Goal: Task Accomplishment & Management: Use online tool/utility

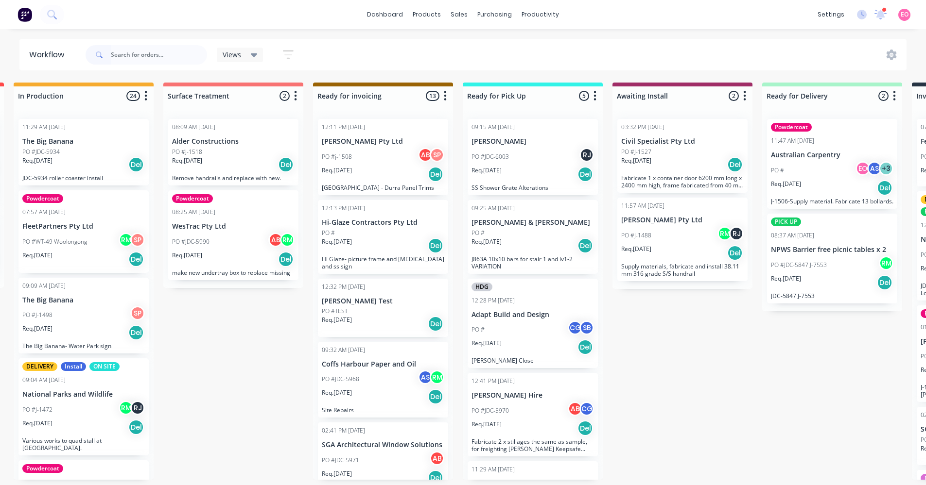
scroll to position [1642, 0]
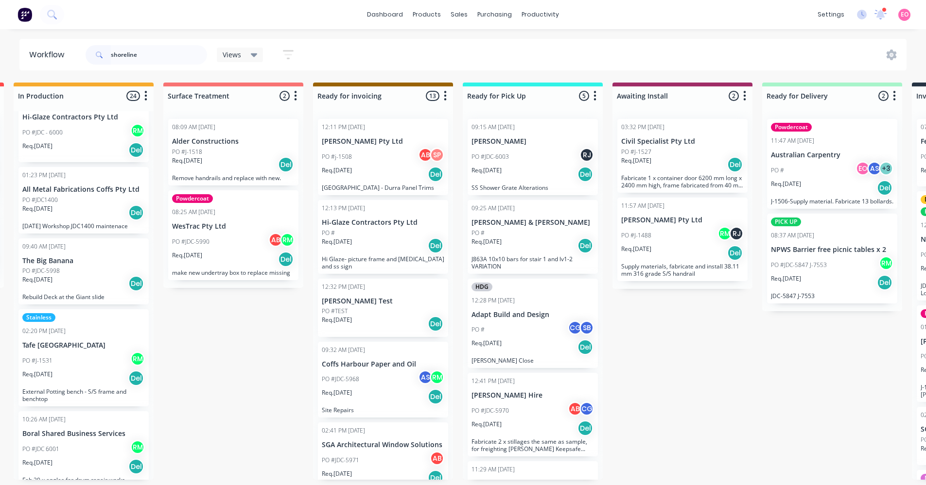
type input "shoreline"
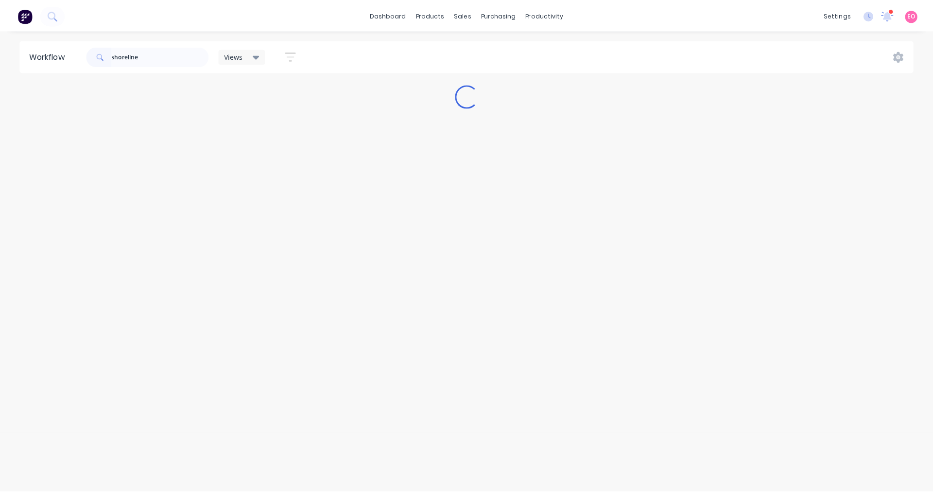
scroll to position [0, 0]
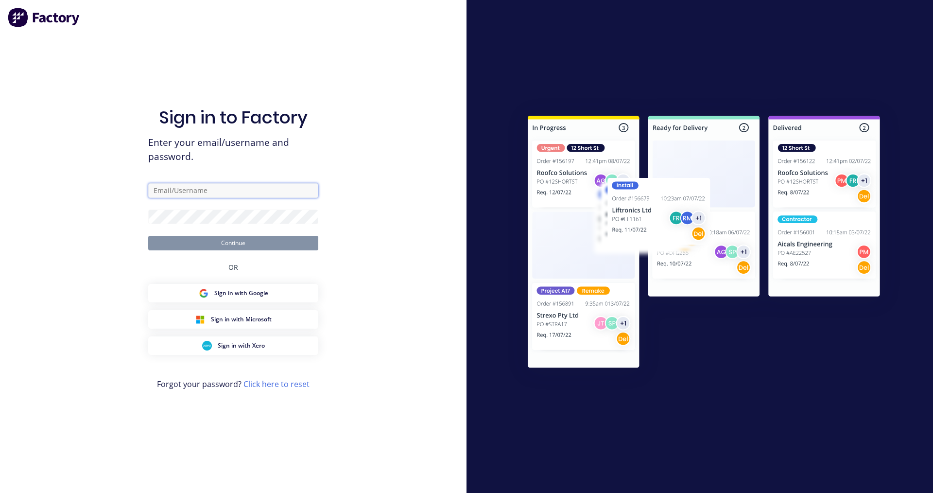
type input "Ockenden"
click at [224, 246] on button "Continue" at bounding box center [233, 243] width 170 height 15
type input "Ockenden"
click at [242, 246] on button "Continue" at bounding box center [233, 243] width 170 height 15
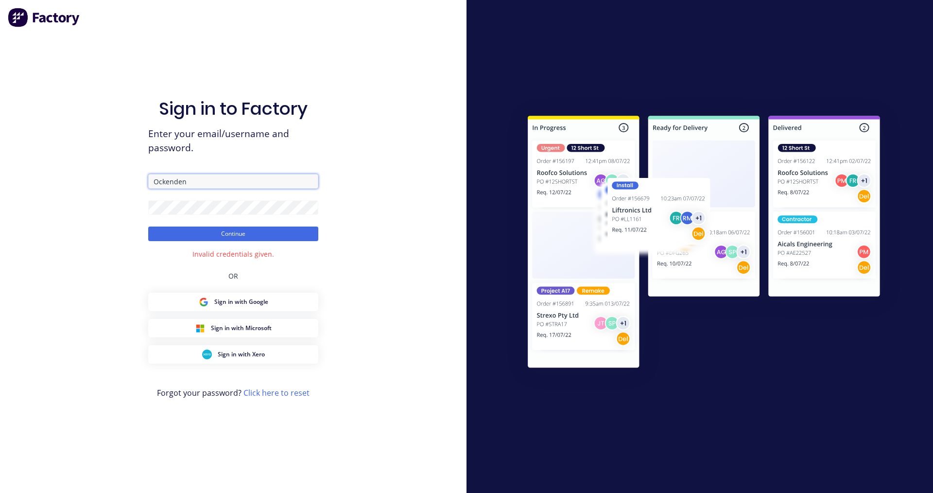
click at [196, 187] on input "Ockenden" at bounding box center [233, 181] width 170 height 15
drag, startPoint x: 204, startPoint y: 182, endPoint x: 100, endPoint y: 179, distance: 104.0
click at [100, 179] on div "Sign in to Factory Enter your email/username and password. Ockenden Continue In…" at bounding box center [233, 246] width 466 height 493
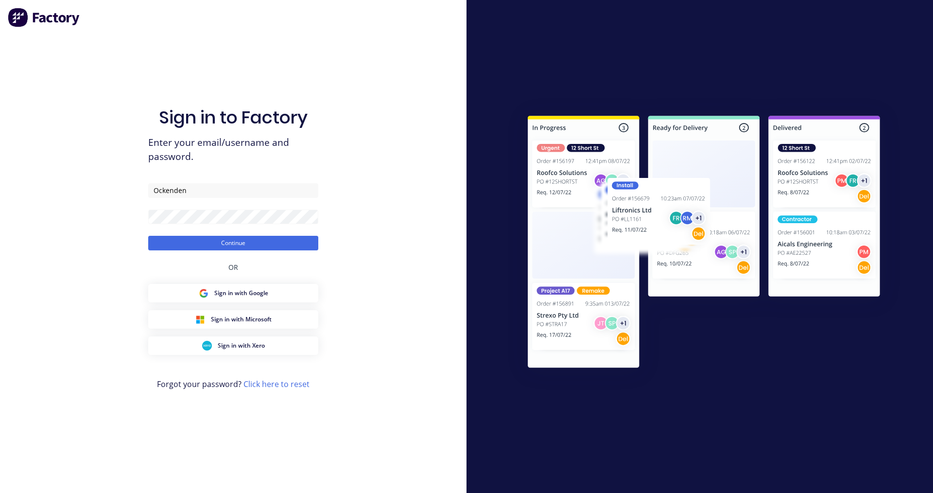
click at [414, 242] on div "Sign in to Factory Enter your email/username and password. Ockenden Continue OR…" at bounding box center [233, 246] width 466 height 493
click at [243, 246] on button "Continue" at bounding box center [233, 243] width 170 height 15
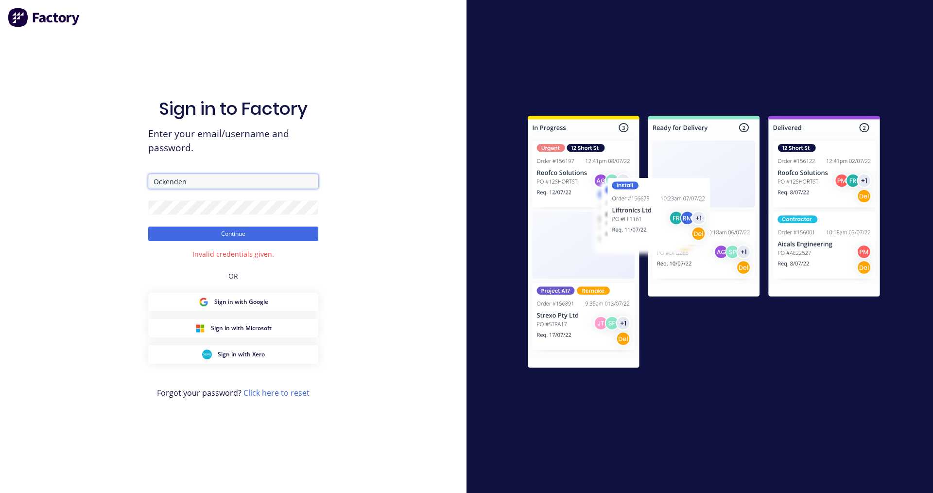
click at [192, 179] on input "Ockenden" at bounding box center [233, 181] width 170 height 15
drag, startPoint x: 192, startPoint y: 180, endPoint x: 101, endPoint y: 166, distance: 92.8
click at [101, 166] on div "Sign in to Factory Enter your email/username and password. Ockenden Continue In…" at bounding box center [233, 246] width 466 height 493
type input "info@amfcoffs.com.au"
click at [148, 226] on button "Continue" at bounding box center [233, 233] width 170 height 15
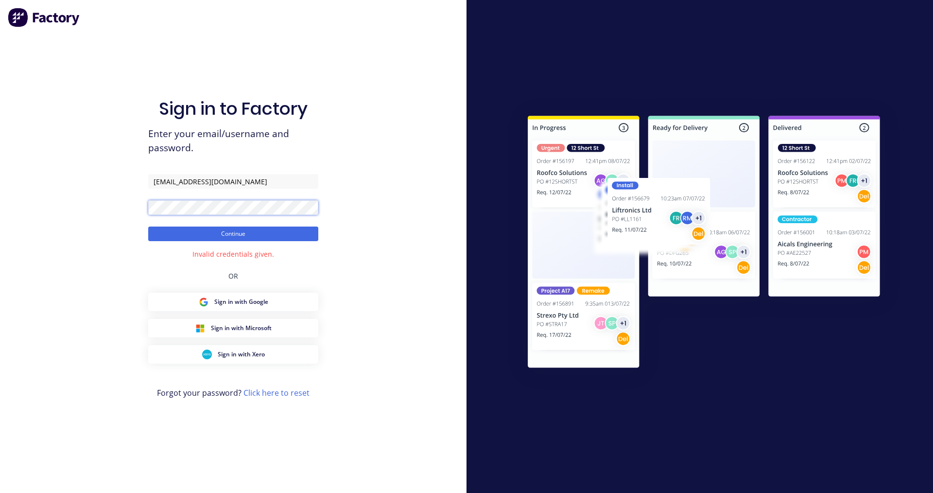
click at [0, 175] on html "Sign in to Factory Enter your email/username and password. info@amfcoffs.com.au…" at bounding box center [466, 246] width 933 height 493
click at [148, 226] on button "Continue" at bounding box center [233, 233] width 170 height 15
click at [261, 392] on link "Click here to reset" at bounding box center [276, 392] width 66 height 11
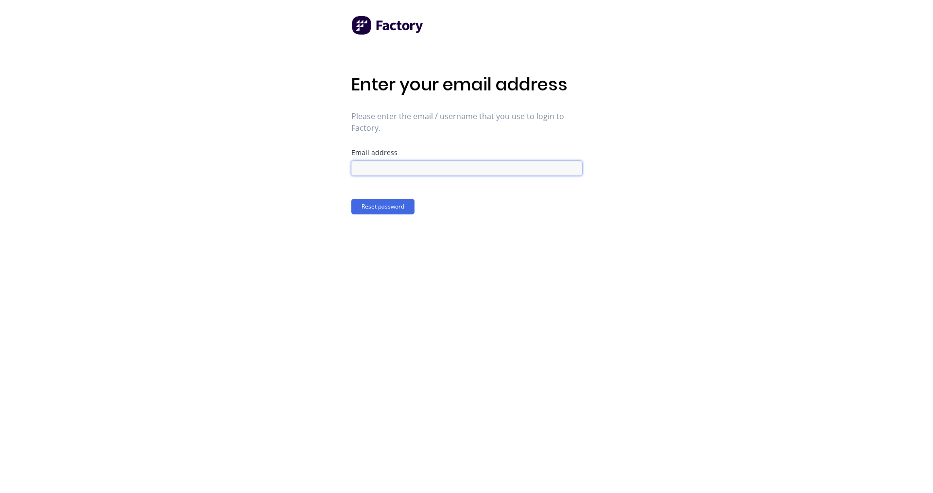
click at [373, 171] on input at bounding box center [466, 168] width 231 height 15
drag, startPoint x: 372, startPoint y: 375, endPoint x: 385, endPoint y: 369, distance: 14.6
click at [373, 375] on div "Enter your email address Please enter the email / username that you use to logi…" at bounding box center [466, 246] width 231 height 493
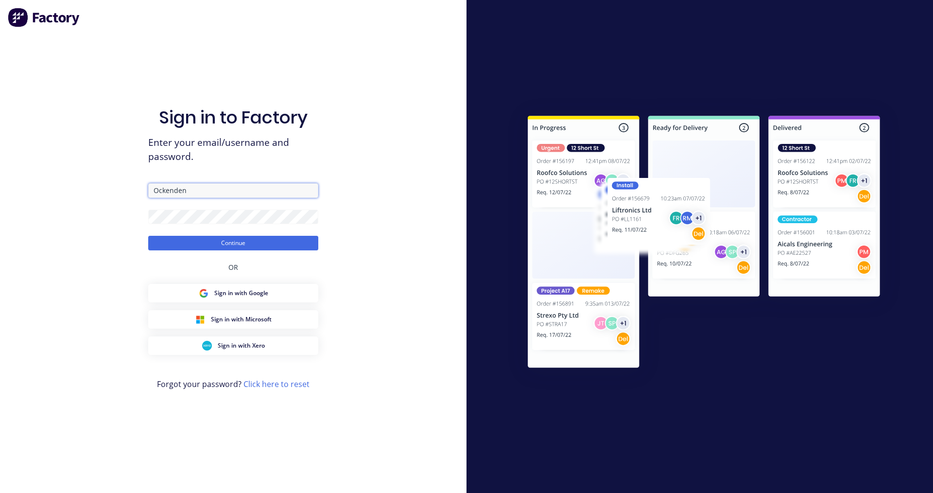
click at [207, 196] on input "Ockenden" at bounding box center [233, 190] width 170 height 15
drag, startPoint x: 206, startPoint y: 191, endPoint x: 25, endPoint y: 167, distance: 182.9
click at [25, 167] on div "Sign in to Factory Enter your email/username and password. Ockenden Continue OR…" at bounding box center [233, 246] width 466 height 493
click at [148, 236] on button "Continue" at bounding box center [233, 243] width 170 height 15
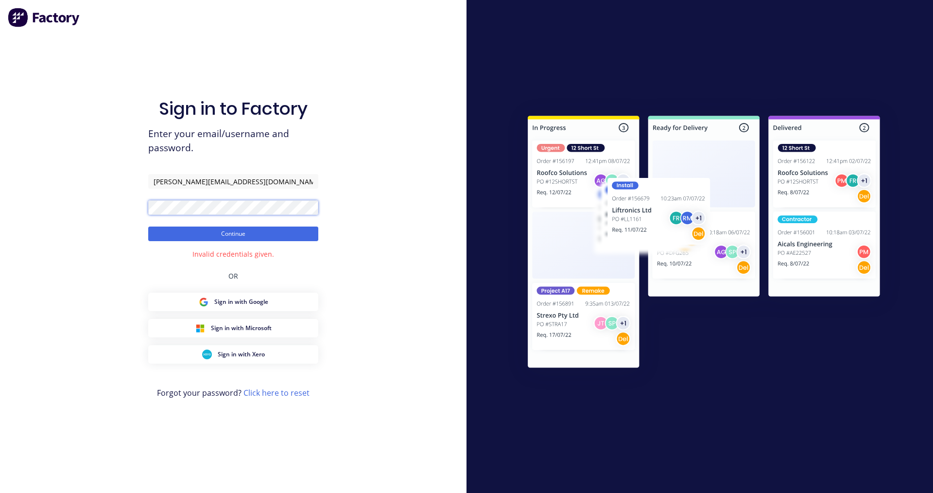
click at [0, 171] on html "Sign in to Factory Enter your email/username and password. elyse.ockenden@gmail…" at bounding box center [466, 246] width 933 height 493
drag, startPoint x: 253, startPoint y: 188, endPoint x: -470, endPoint y: 149, distance: 724.1
click at [0, 149] on html "Sign in to Factory Enter your email/username and password. elyse.ockenden@gmail…" at bounding box center [466, 246] width 933 height 493
type input "info@almetalfabrications.com.au"
click at [148, 226] on button "Continue" at bounding box center [233, 233] width 170 height 15
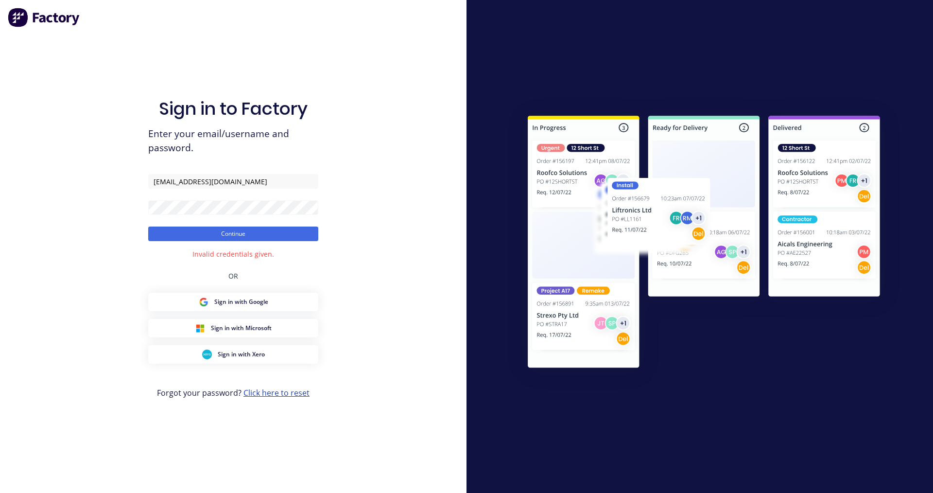
click at [276, 389] on link "Click here to reset" at bounding box center [276, 392] width 66 height 11
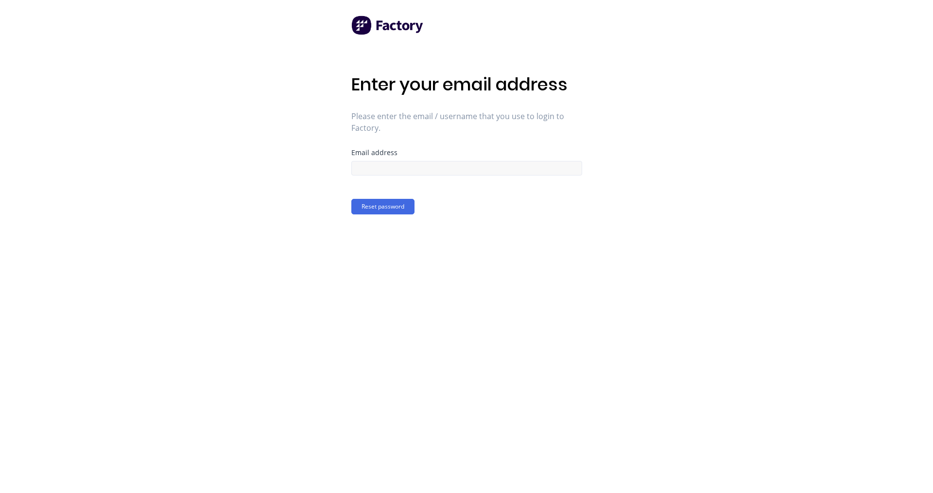
drag, startPoint x: 440, startPoint y: 179, endPoint x: 440, endPoint y: 163, distance: 15.5
click at [440, 173] on form "Email address Reset password" at bounding box center [466, 181] width 231 height 65
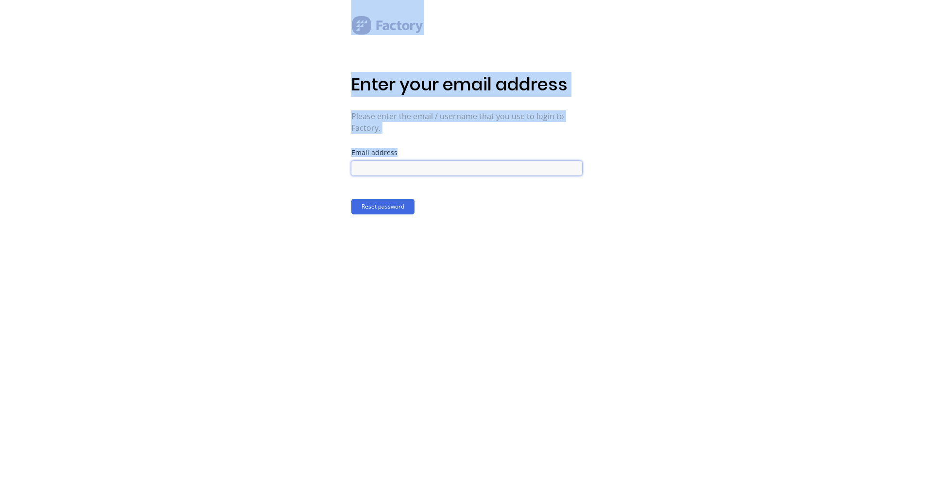
click at [438, 171] on input at bounding box center [466, 168] width 231 height 15
click at [402, 171] on input at bounding box center [466, 168] width 231 height 15
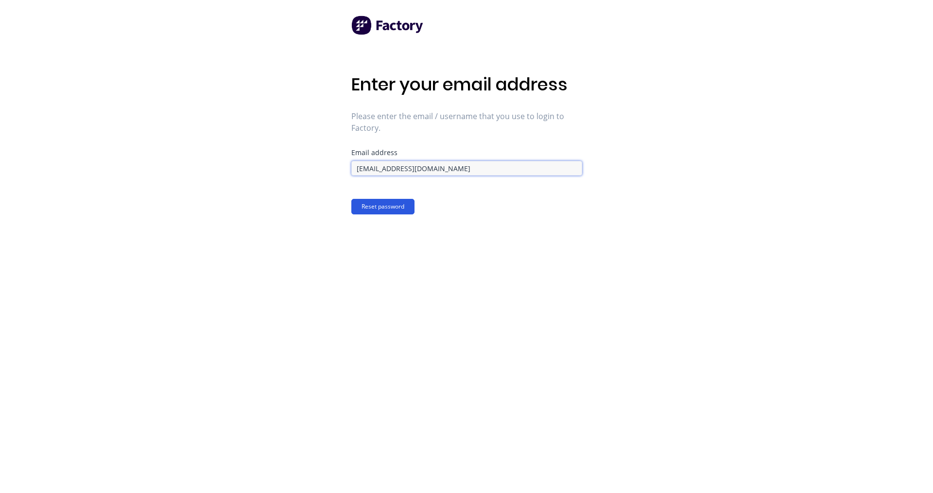
type input "info@amfcoffs.com.au"
click at [378, 206] on button "Reset password" at bounding box center [382, 207] width 63 height 16
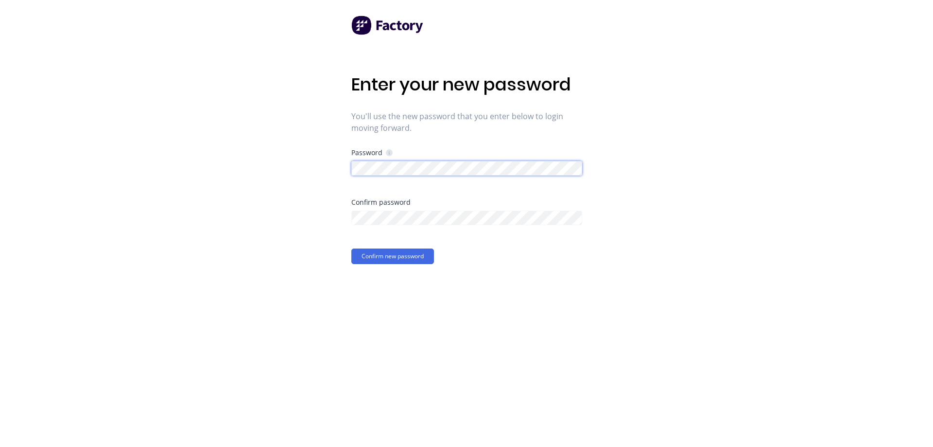
click at [351, 248] on button "Confirm new password" at bounding box center [392, 256] width 83 height 16
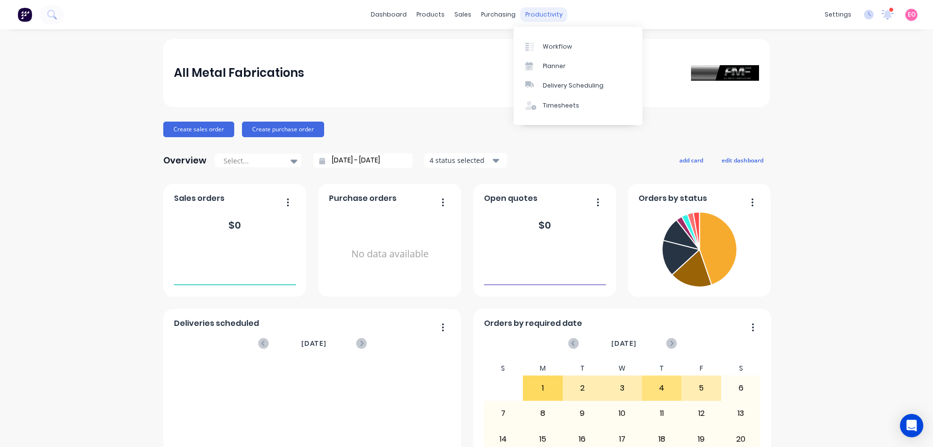
click at [535, 17] on div "productivity" at bounding box center [543, 14] width 47 height 15
click at [547, 44] on div "Workflow" at bounding box center [557, 46] width 29 height 9
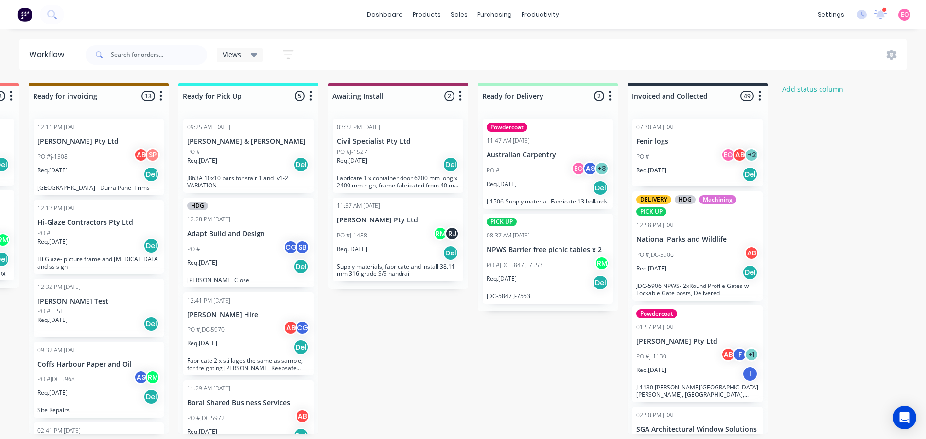
scroll to position [2, 741]
click at [139, 60] on input "text" at bounding box center [159, 54] width 96 height 19
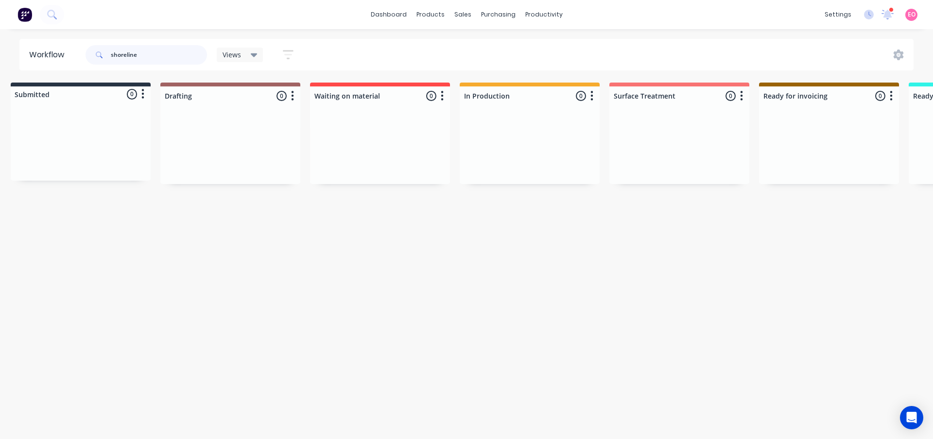
scroll to position [0, 0]
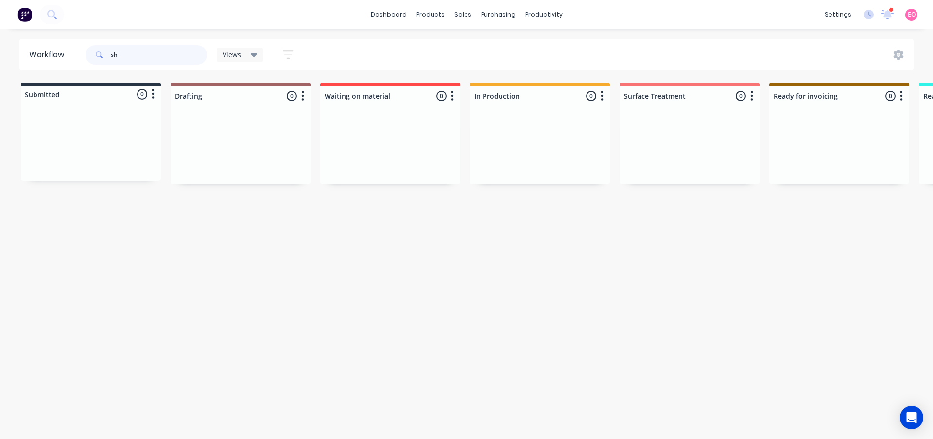
type input "s"
type input "hi glaze"
click at [840, 149] on div "PO #" at bounding box center [839, 152] width 122 height 9
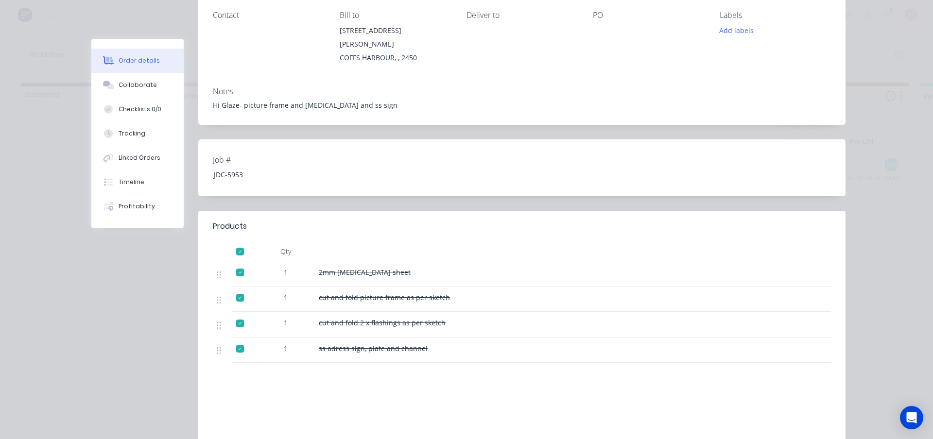
scroll to position [243, 0]
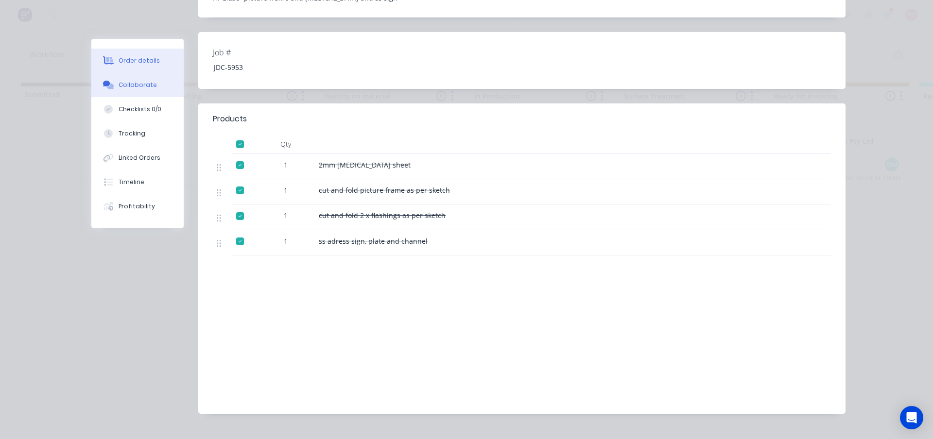
click at [140, 89] on div "Collaborate" at bounding box center [138, 85] width 38 height 9
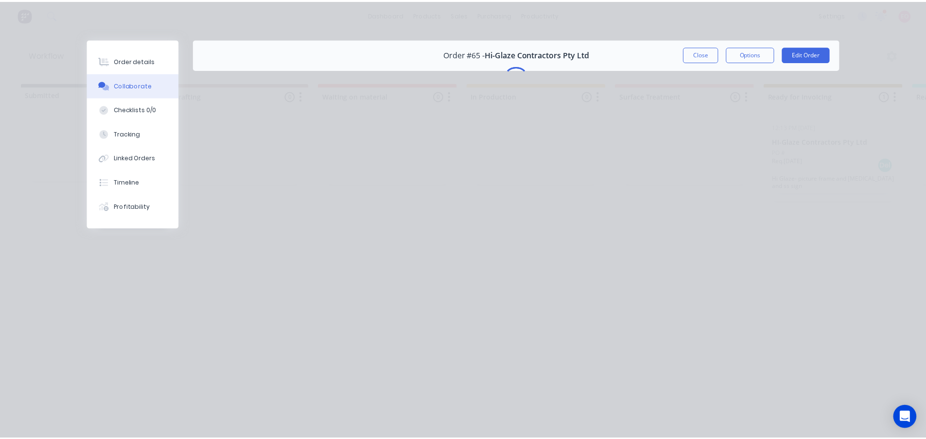
scroll to position [0, 0]
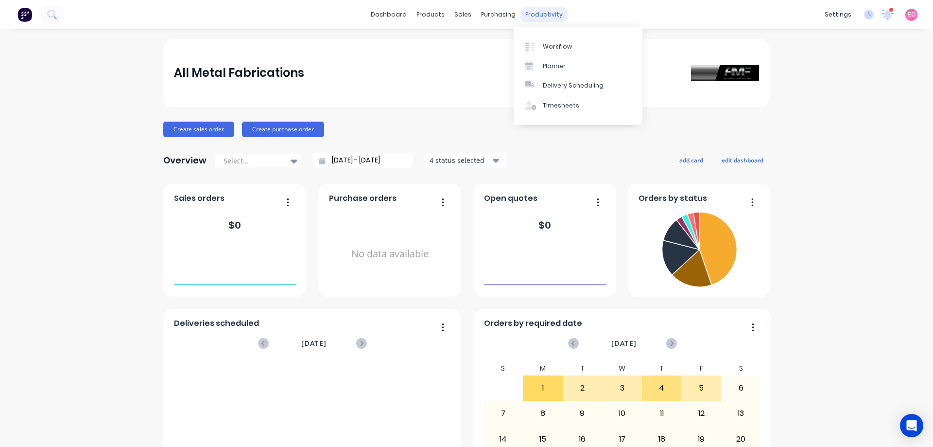
click at [528, 17] on div "productivity" at bounding box center [543, 14] width 47 height 15
click at [560, 47] on div "Workflow" at bounding box center [557, 46] width 29 height 9
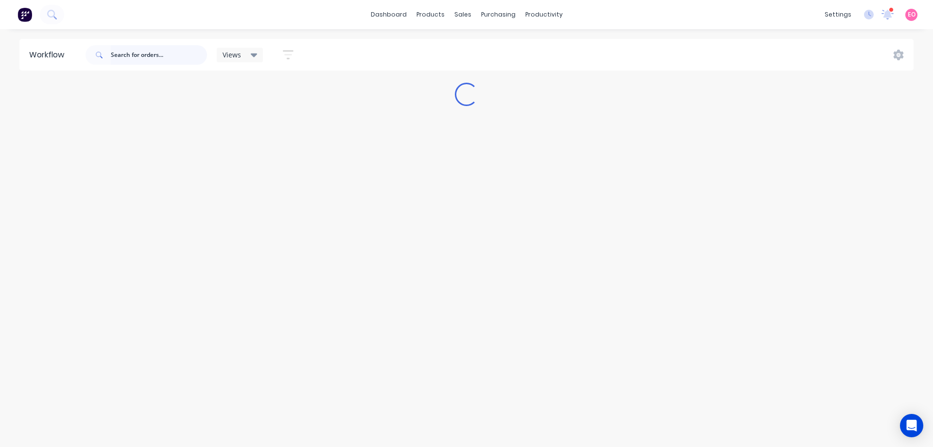
click at [142, 56] on input "text" at bounding box center [159, 54] width 96 height 19
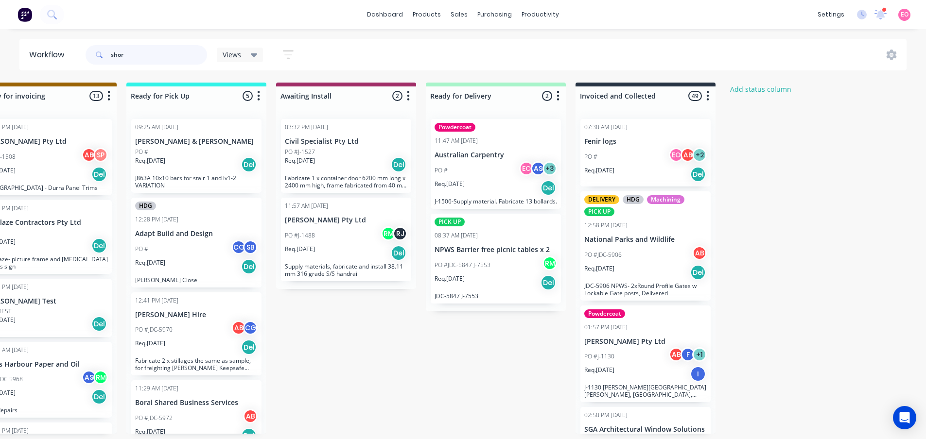
scroll to position [0, 802]
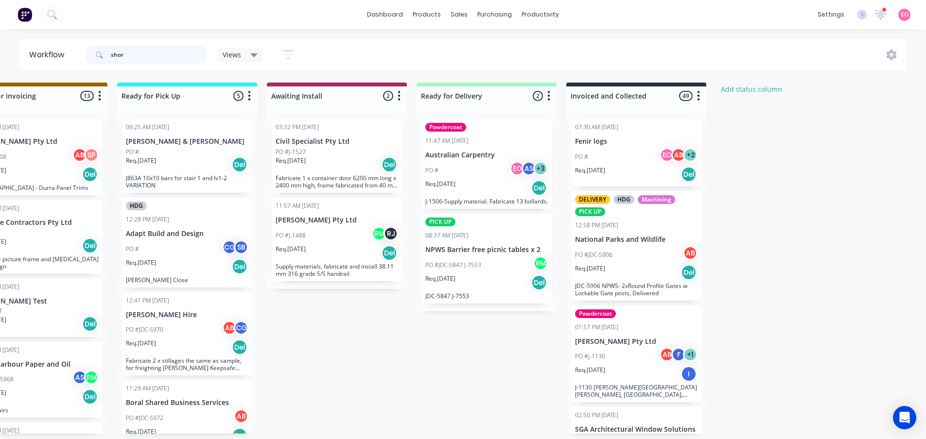
drag, startPoint x: 135, startPoint y: 55, endPoint x: 0, endPoint y: 42, distance: 135.2
click at [0, 42] on div "Workflow shor Views Save new view None (Default) edit Show/Hide statuses Show l…" at bounding box center [463, 55] width 926 height 32
type input "hi-glaze"
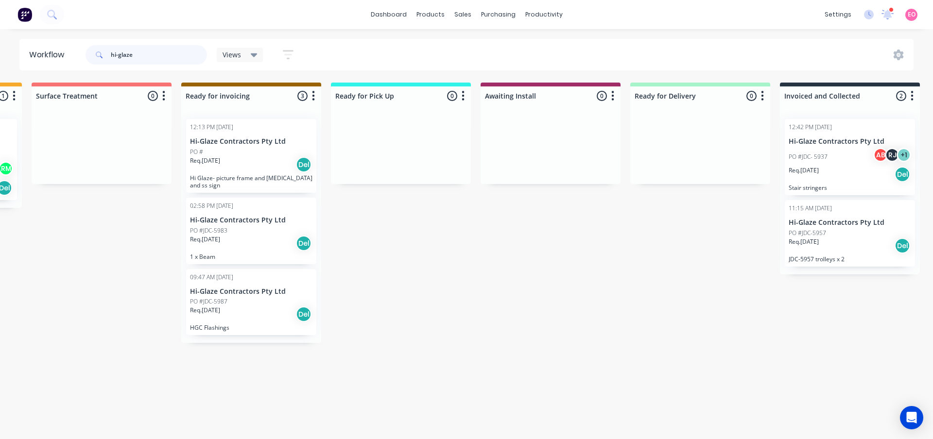
scroll to position [0, 590]
click at [227, 301] on div "PO #JDC-5987" at bounding box center [249, 301] width 122 height 9
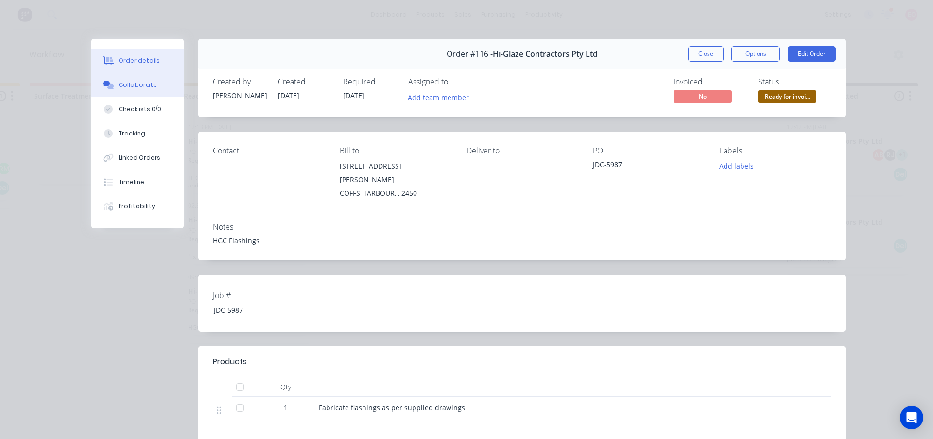
click at [140, 88] on div "Collaborate" at bounding box center [138, 85] width 38 height 9
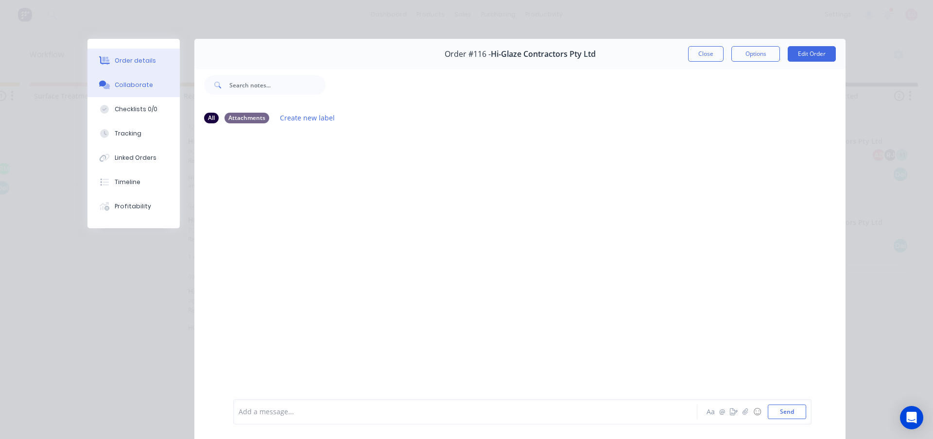
click at [138, 68] on button "Order details" at bounding box center [133, 61] width 92 height 24
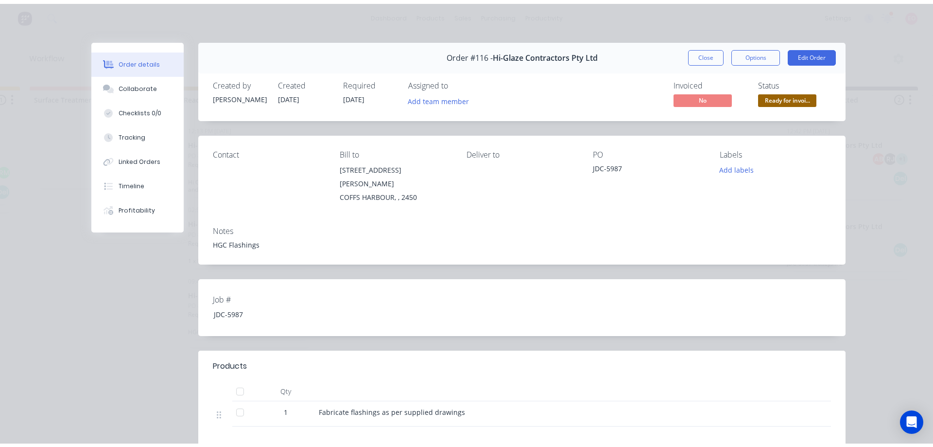
scroll to position [0, 0]
